Goal: Information Seeking & Learning: Learn about a topic

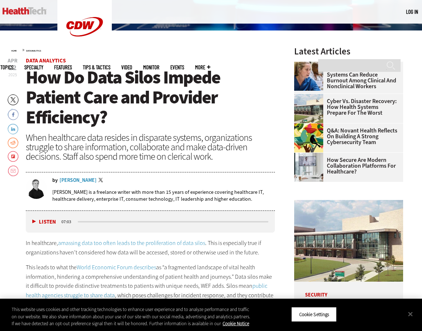
scroll to position [182, 0]
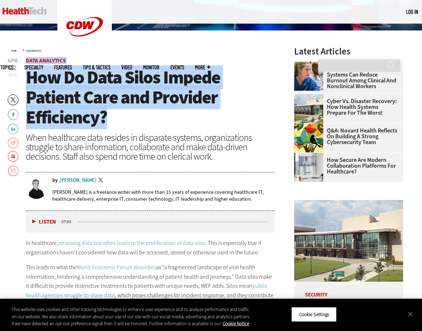
drag, startPoint x: 137, startPoint y: 122, endPoint x: 27, endPoint y: 82, distance: 116.8
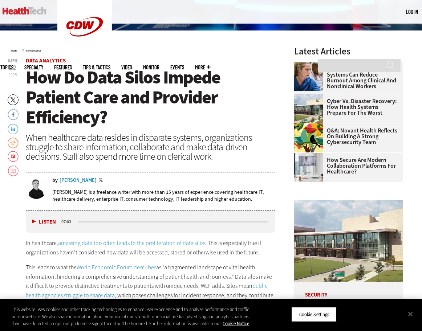
click at [174, 147] on div "When healthcare data resides in disparate systems, organizations struggle to sh…" at bounding box center [150, 147] width 249 height 28
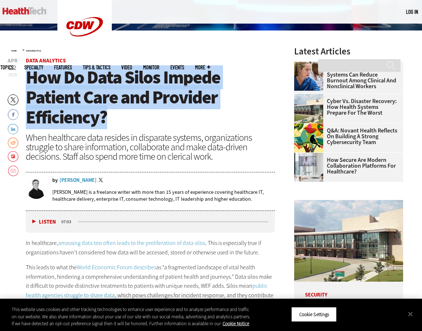
drag, startPoint x: 134, startPoint y: 115, endPoint x: 21, endPoint y: 78, distance: 118.5
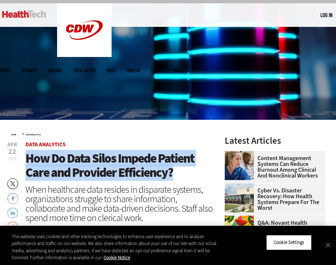
click at [188, 170] on h1 "How Do Data Silos Impede Patient Care and Provider Efficiency?" at bounding box center [121, 165] width 192 height 28
drag, startPoint x: 182, startPoint y: 172, endPoint x: 25, endPoint y: 164, distance: 157.0
click at [26, 164] on h1 "How Do Data Silos Impede Patient Care and Provider Efficiency?" at bounding box center [121, 165] width 192 height 28
copy span "How Do Data Silos Impede Patient Care and Provider Efficiency?"
